Goal: Information Seeking & Learning: Learn about a topic

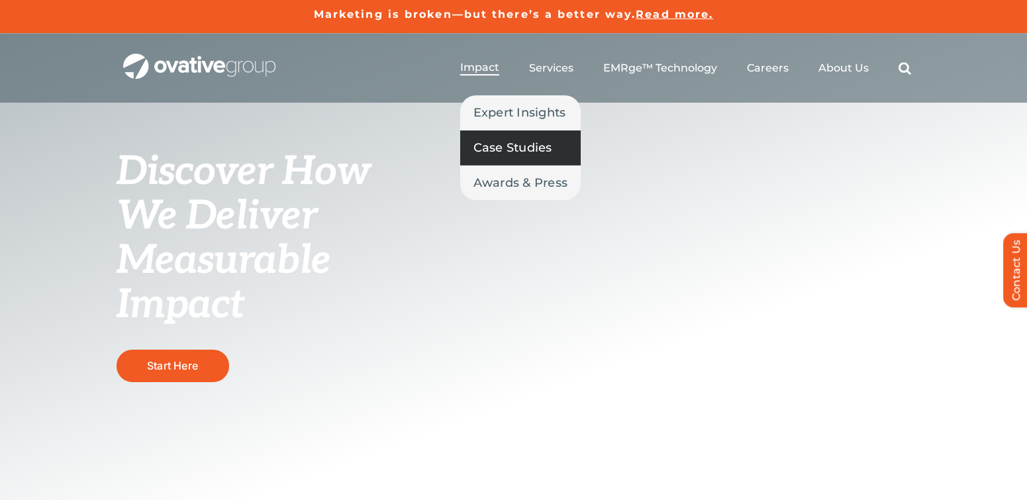
click at [496, 140] on span "Case Studies" at bounding box center [512, 147] width 79 height 19
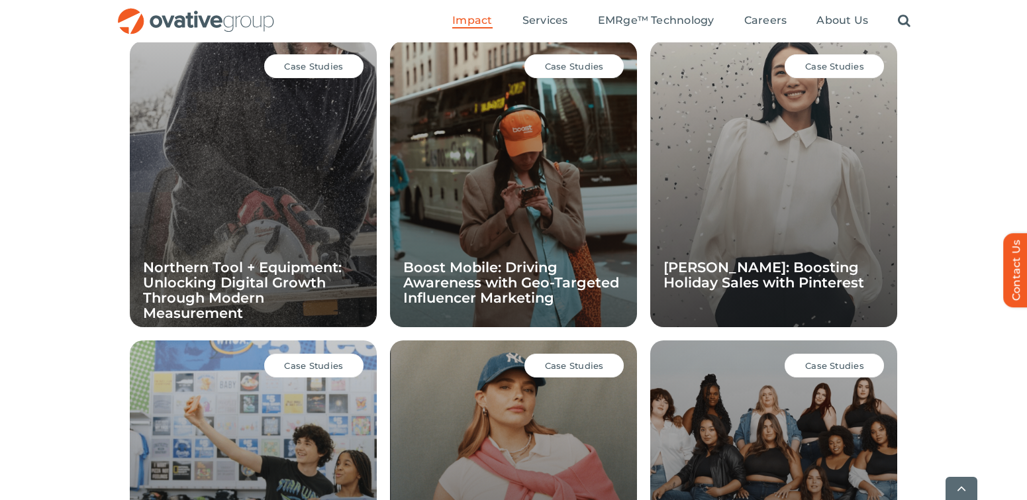
scroll to position [941, 0]
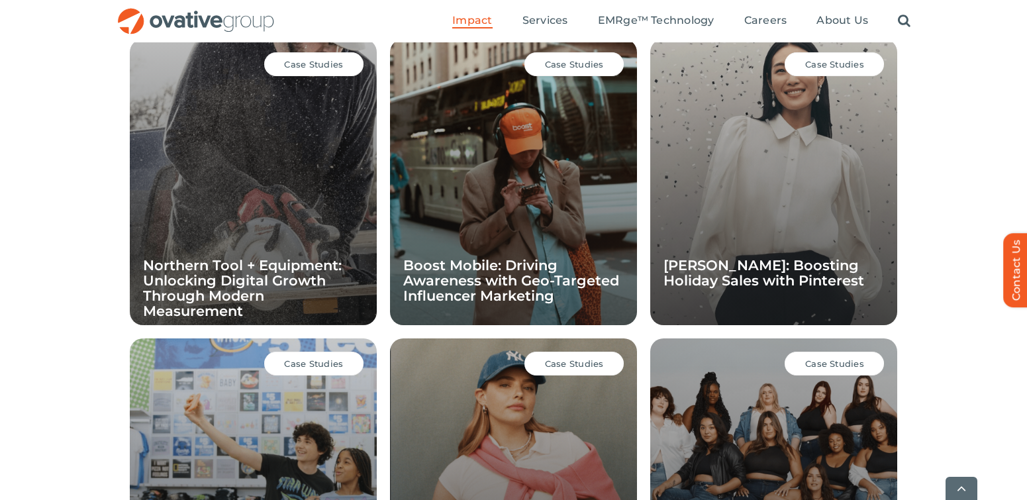
click at [815, 202] on div "Case Studies [PERSON_NAME]: Boosting Holiday Sales with Pinterest" at bounding box center [773, 182] width 247 height 286
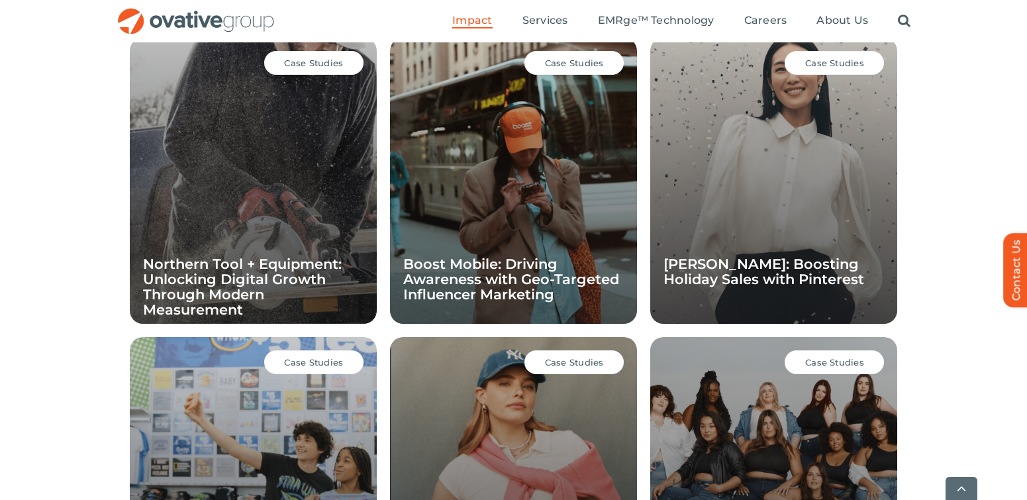
click at [835, 67] on span "Case Studies" at bounding box center [834, 63] width 59 height 11
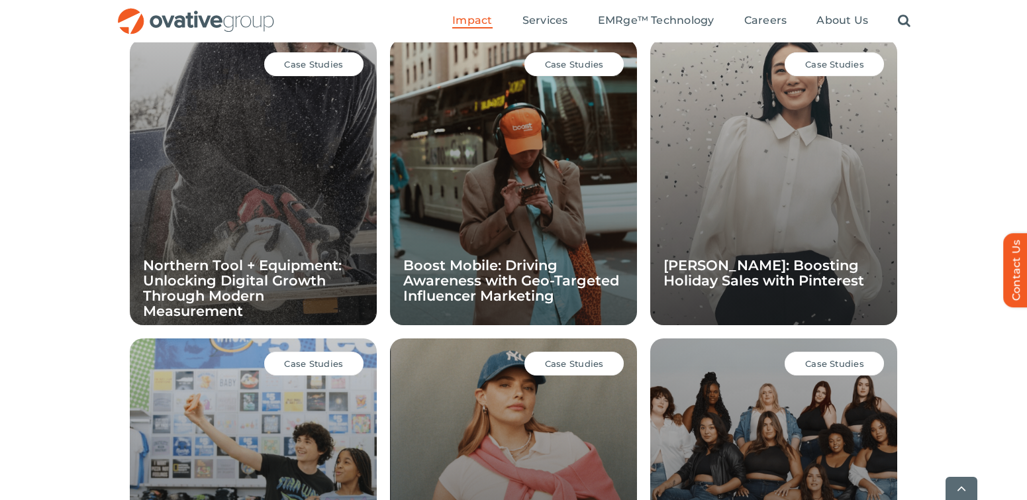
scroll to position [943, 0]
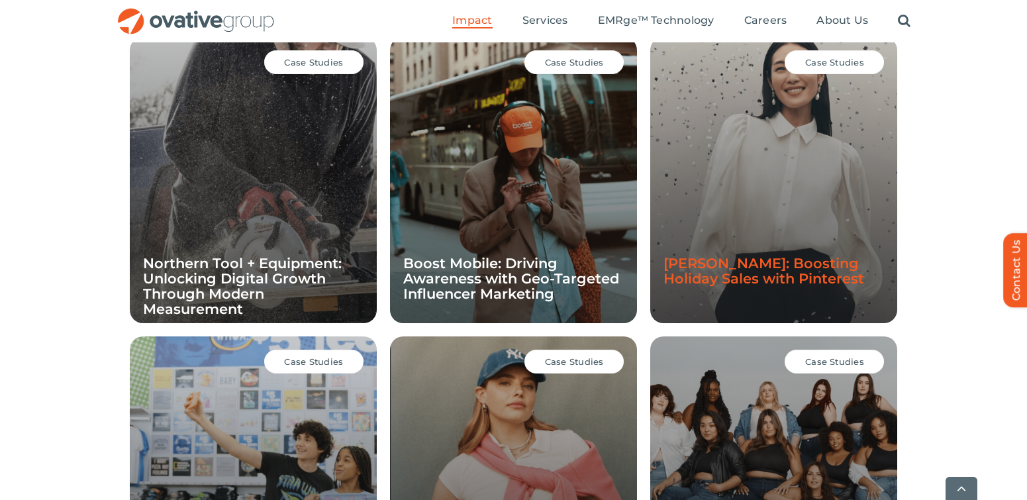
click at [749, 266] on link "[PERSON_NAME]: Boosting Holiday Sales with Pinterest" at bounding box center [763, 271] width 201 height 32
